Goal: Information Seeking & Learning: Learn about a topic

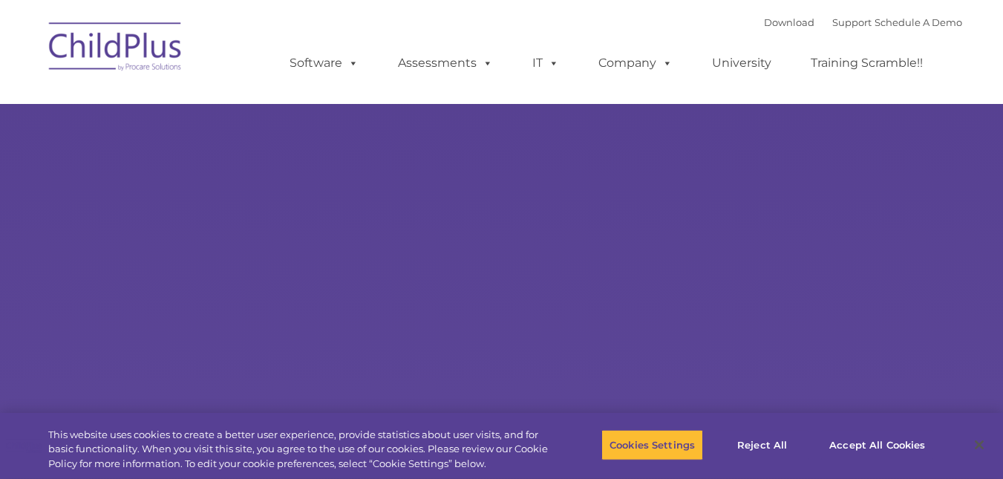
type input ""
select select "MEDIUM"
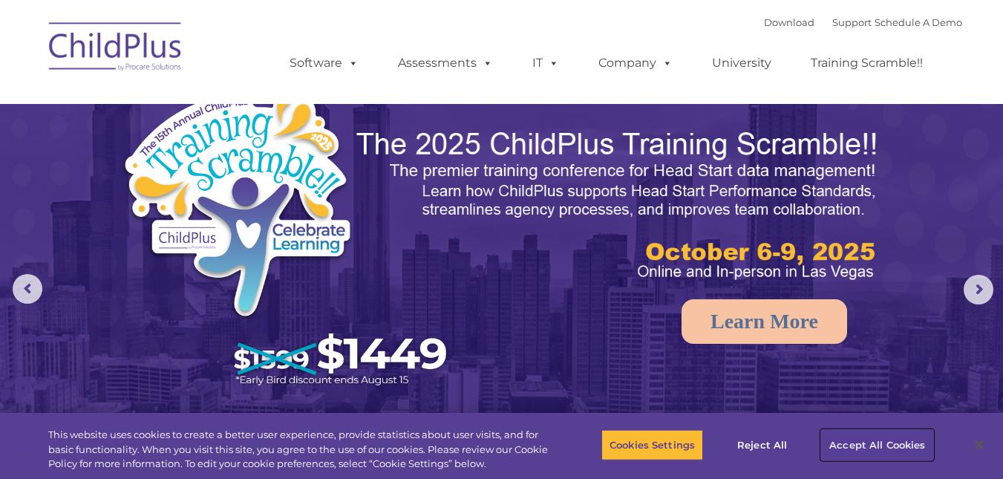
click at [851, 440] on button "Accept All Cookies" at bounding box center [877, 444] width 112 height 31
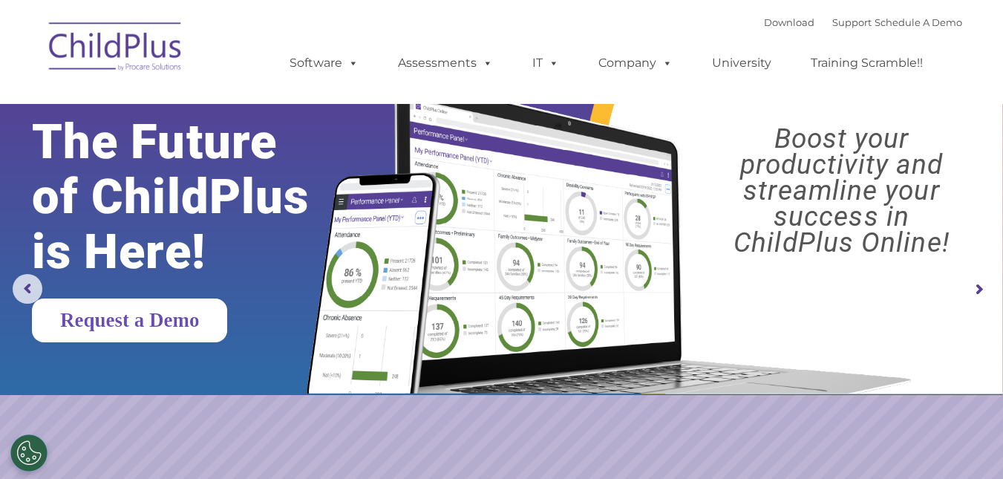
click at [167, 330] on link "Request a Demo" at bounding box center [129, 320] width 195 height 44
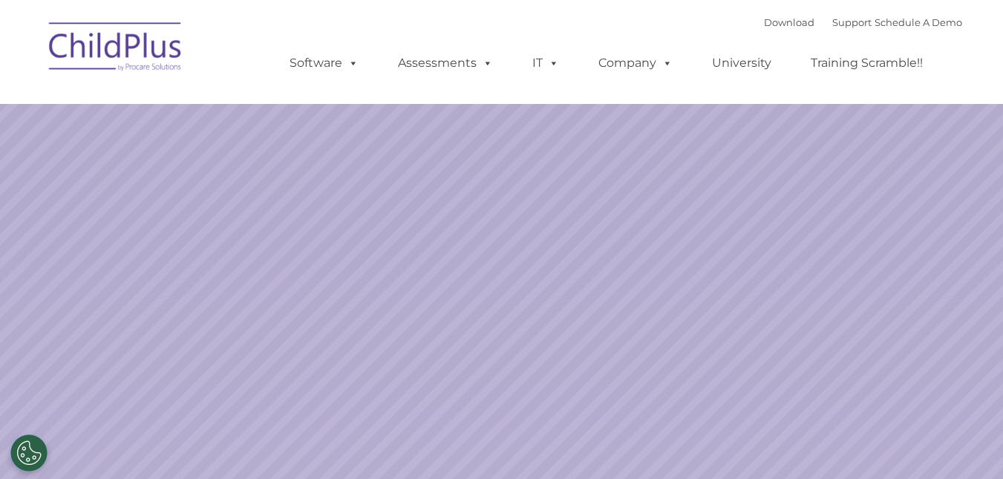
select select "MEDIUM"
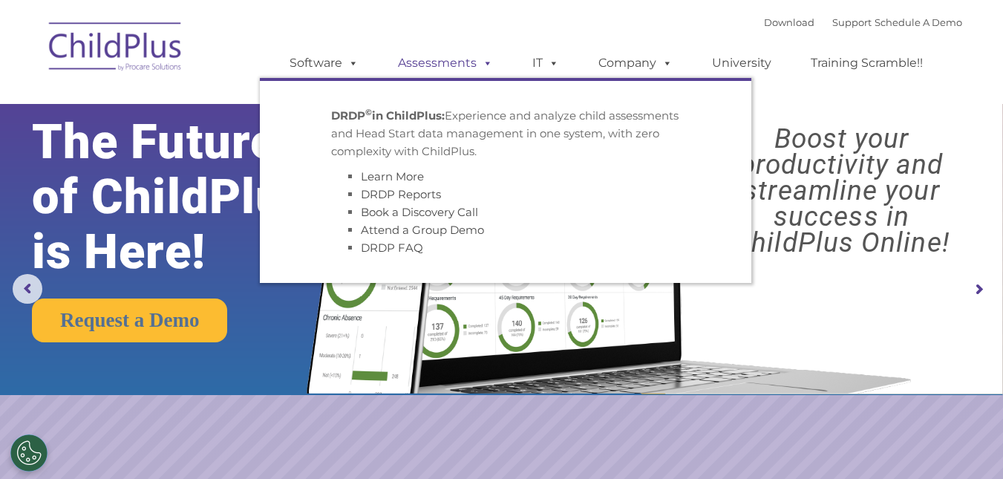
click at [467, 56] on link "Assessments" at bounding box center [445, 63] width 125 height 30
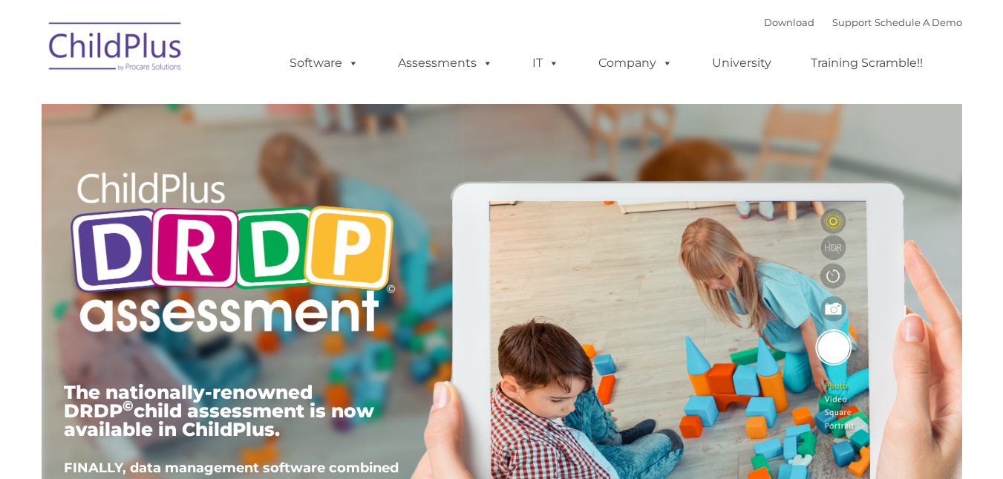
type input ""
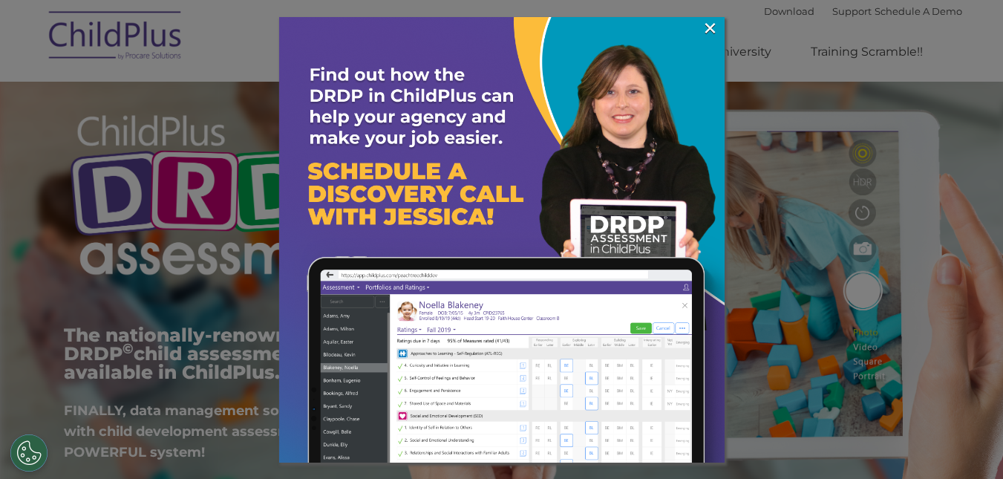
scroll to position [59, 0]
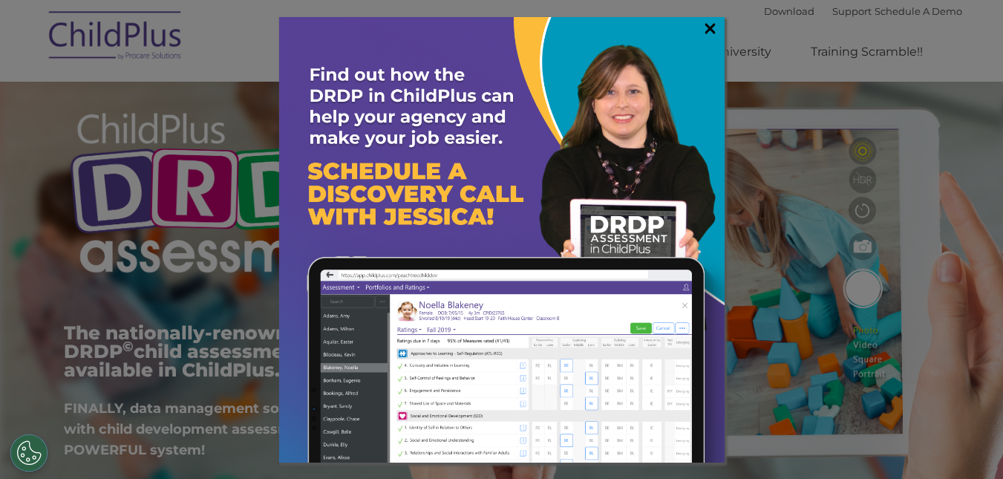
click at [714, 27] on link "×" at bounding box center [709, 28] width 17 height 15
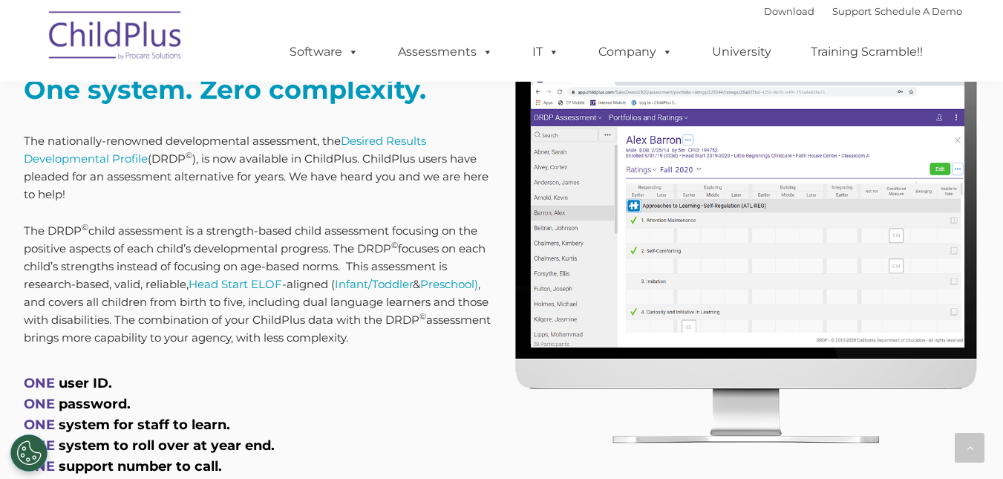
scroll to position [624, 0]
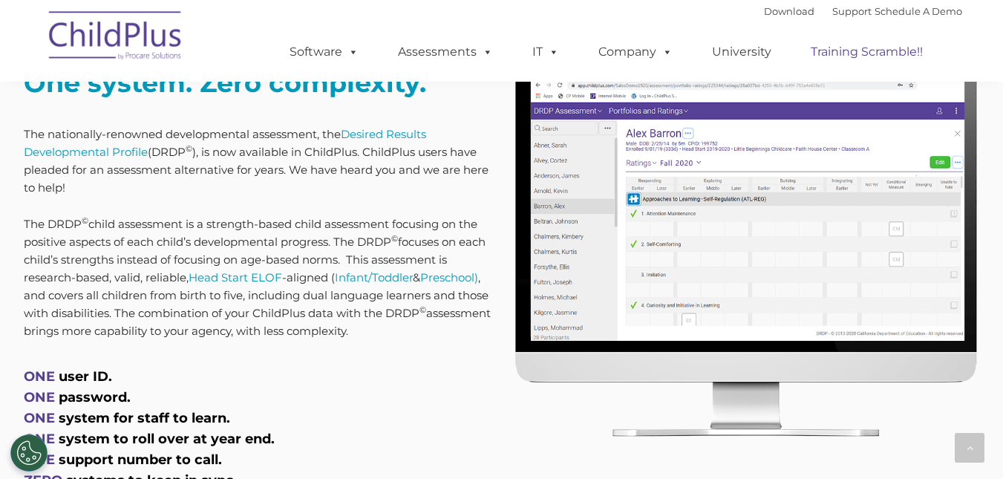
click at [884, 52] on link "Training Scramble!!" at bounding box center [867, 52] width 142 height 30
